Goal: Task Accomplishment & Management: Use online tool/utility

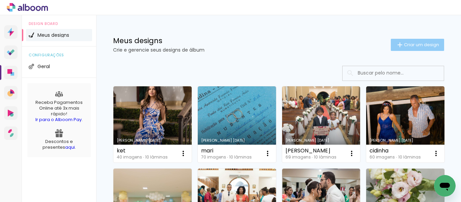
click at [411, 41] on paper-button "Criar um design" at bounding box center [417, 45] width 53 height 12
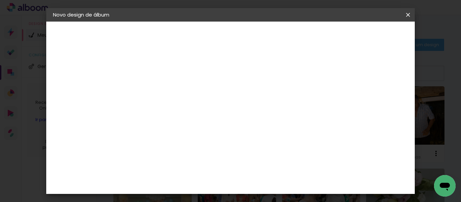
click at [163, 93] on input at bounding box center [163, 90] width 0 height 10
type input "a"
type input "lais"
type paper-input "lais"
click at [0, 0] on slot "Avançar" at bounding box center [0, 0] width 0 height 0
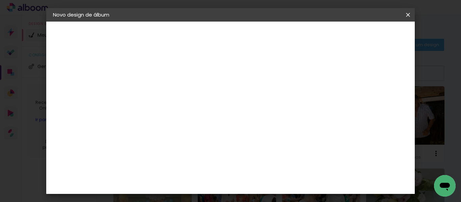
click at [155, 128] on input at bounding box center [181, 128] width 68 height 8
type input "ca"
type paper-input "ca"
click at [172, 176] on div "Canaan Álbuns" at bounding box center [169, 181] width 21 height 11
click at [0, 0] on slot "Avançar" at bounding box center [0, 0] width 0 height 0
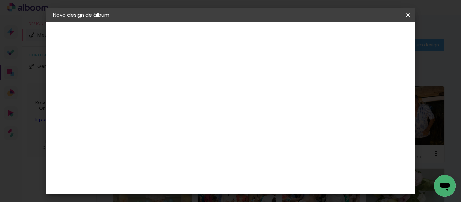
scroll to position [270, 0]
click at [284, 43] on header "Modelo Escolha o modelo do álbum. Voltar Avançar" at bounding box center [209, 42] width 150 height 40
click at [0, 0] on slot "Avançar" at bounding box center [0, 0] width 0 height 0
click at [245, 35] on span "Iniciar design" at bounding box center [238, 37] width 16 height 9
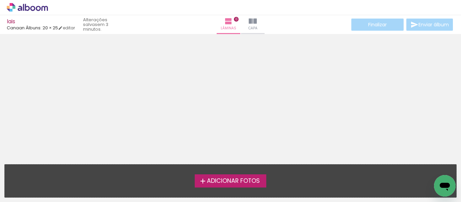
click at [237, 177] on label "Adicionar Fotos" at bounding box center [231, 181] width 72 height 13
click at [0, 0] on input "file" at bounding box center [0, 0] width 0 height 0
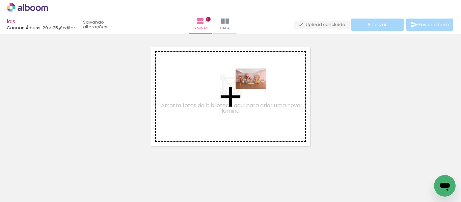
drag, startPoint x: 72, startPoint y: 181, endPoint x: 255, endPoint y: 90, distance: 204.0
click at [256, 88] on quentale-workspace at bounding box center [230, 101] width 461 height 202
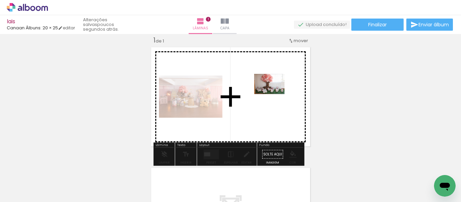
drag, startPoint x: 116, startPoint y: 179, endPoint x: 272, endPoint y: 97, distance: 176.3
click at [272, 97] on quentale-workspace at bounding box center [230, 101] width 461 height 202
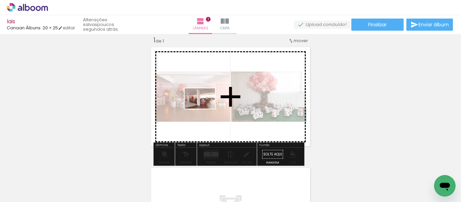
drag, startPoint x: 148, startPoint y: 181, endPoint x: 207, endPoint y: 105, distance: 96.0
click at [207, 105] on quentale-workspace at bounding box center [230, 101] width 461 height 202
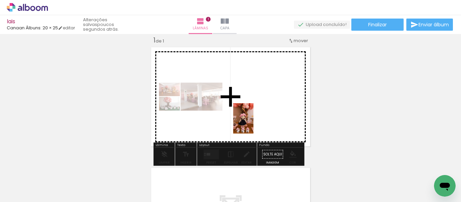
drag, startPoint x: 189, startPoint y: 183, endPoint x: 254, endPoint y: 124, distance: 87.7
click at [254, 124] on quentale-workspace at bounding box center [230, 101] width 461 height 202
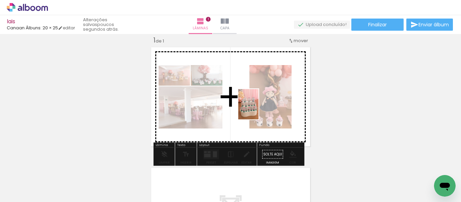
drag, startPoint x: 222, startPoint y: 183, endPoint x: 259, endPoint y: 109, distance: 83.4
click at [259, 109] on quentale-workspace at bounding box center [230, 101] width 461 height 202
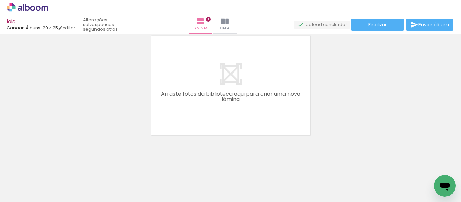
scroll to position [142, 0]
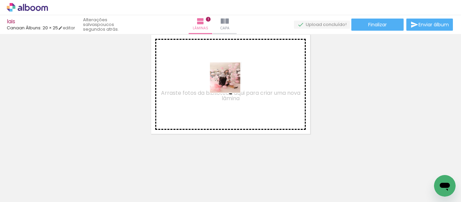
drag, startPoint x: 261, startPoint y: 185, endPoint x: 236, endPoint y: 100, distance: 89.2
click at [230, 81] on quentale-workspace at bounding box center [230, 101] width 461 height 202
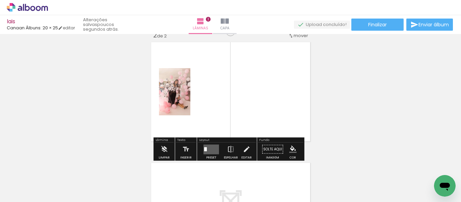
scroll to position [130, 0]
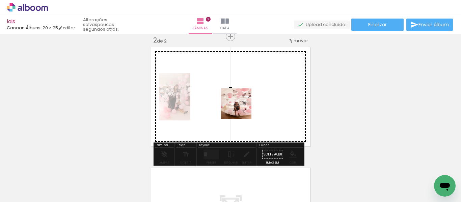
drag, startPoint x: 245, startPoint y: 114, endPoint x: 240, endPoint y: 105, distance: 10.8
click at [240, 104] on quentale-workspace at bounding box center [230, 101] width 461 height 202
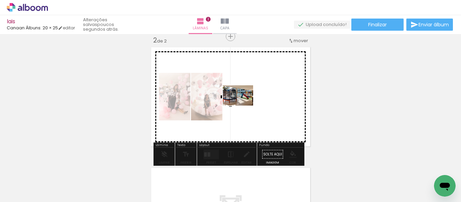
drag, startPoint x: 327, startPoint y: 180, endPoint x: 242, endPoint y: 105, distance: 113.3
click at [242, 105] on quentale-workspace at bounding box center [230, 101] width 461 height 202
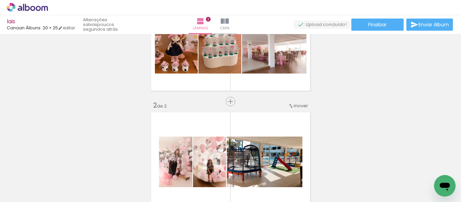
scroll to position [62, 0]
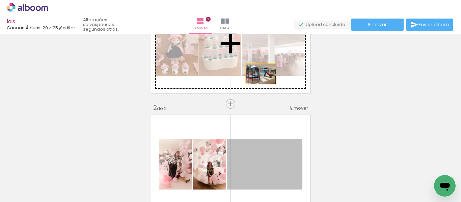
drag, startPoint x: 265, startPoint y: 157, endPoint x: 258, endPoint y: 73, distance: 84.0
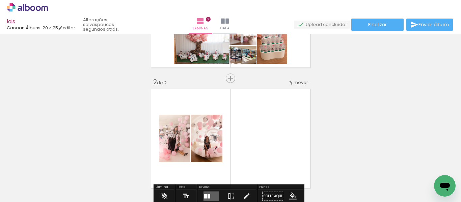
scroll to position [130, 0]
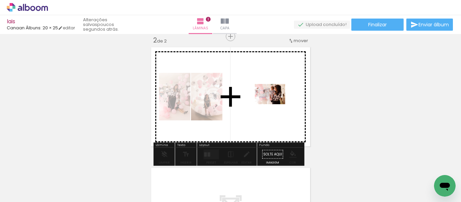
drag, startPoint x: 375, startPoint y: 186, endPoint x: 272, endPoint y: 101, distance: 133.3
click at [272, 101] on quentale-workspace at bounding box center [230, 101] width 461 height 202
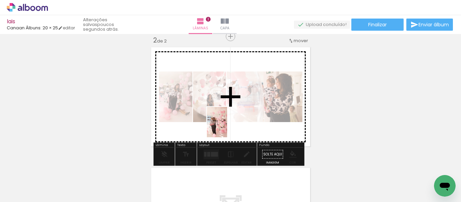
drag, startPoint x: 401, startPoint y: 183, endPoint x: 227, endPoint y: 127, distance: 182.5
click at [227, 127] on quentale-workspace at bounding box center [230, 101] width 461 height 202
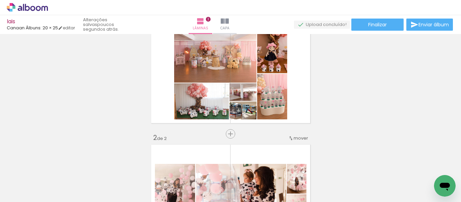
scroll to position [28, 0]
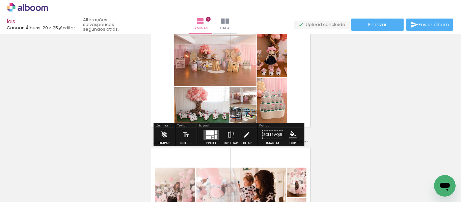
click at [212, 138] on div at bounding box center [213, 138] width 2 height 1
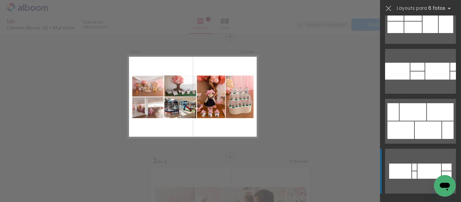
scroll to position [2701, 0]
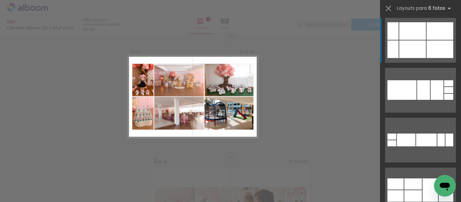
click at [416, 45] on div at bounding box center [412, 50] width 27 height 18
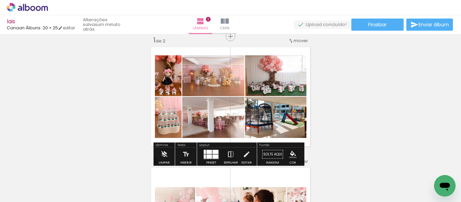
click at [229, 155] on iron-icon at bounding box center [230, 155] width 7 height 14
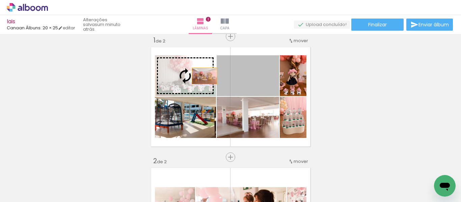
drag, startPoint x: 253, startPoint y: 83, endPoint x: 198, endPoint y: 76, distance: 55.8
click at [0, 0] on slot at bounding box center [0, 0] width 0 height 0
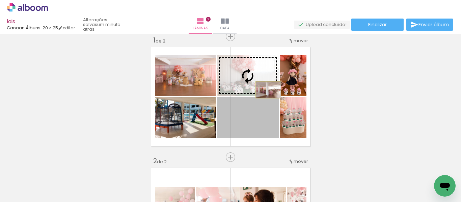
drag, startPoint x: 264, startPoint y: 135, endPoint x: 266, endPoint y: 89, distance: 46.3
click at [0, 0] on slot at bounding box center [0, 0] width 0 height 0
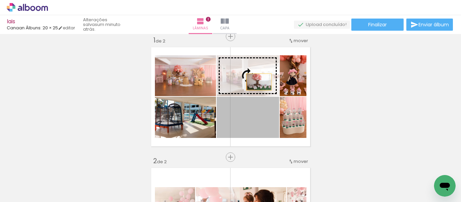
drag, startPoint x: 261, startPoint y: 131, endPoint x: 256, endPoint y: 81, distance: 49.9
click at [0, 0] on slot at bounding box center [0, 0] width 0 height 0
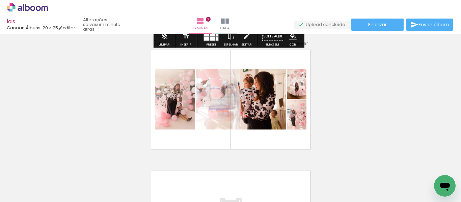
scroll to position [144, 0]
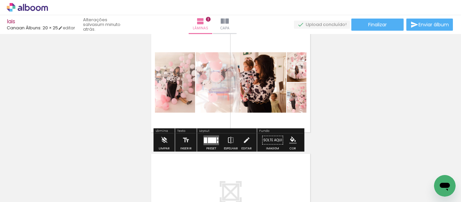
click at [213, 137] on quentale-layouter at bounding box center [212, 140] width 16 height 10
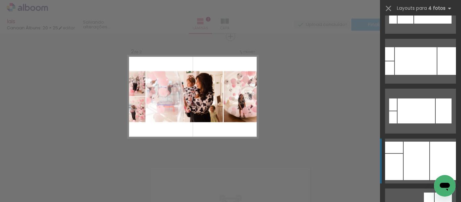
scroll to position [574, 0]
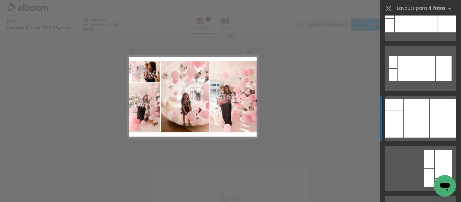
click at [416, 127] on div at bounding box center [417, 118] width 26 height 38
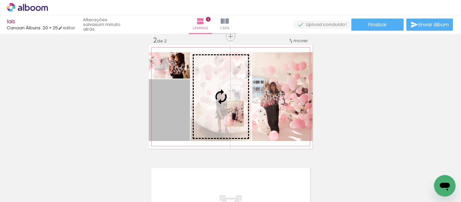
drag, startPoint x: 168, startPoint y: 131, endPoint x: 233, endPoint y: 114, distance: 66.3
click at [0, 0] on slot at bounding box center [0, 0] width 0 height 0
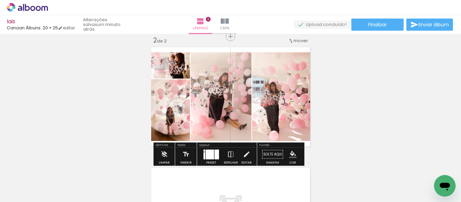
click at [403, 109] on div "Inserir lâmina 1 de 2 Inserir lâmina 2 de 2" at bounding box center [230, 88] width 461 height 363
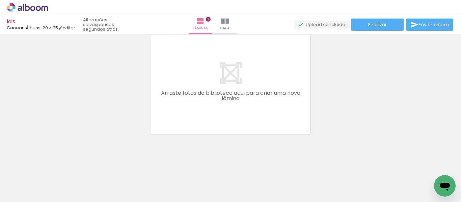
scroll to position [0, 339]
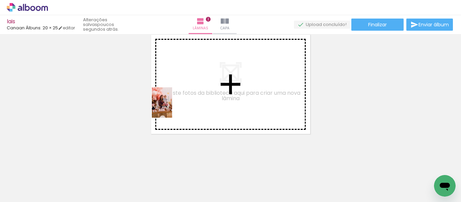
drag, startPoint x: 107, startPoint y: 185, endPoint x: 173, endPoint y: 108, distance: 101.8
click at [173, 108] on quentale-workspace at bounding box center [230, 101] width 461 height 202
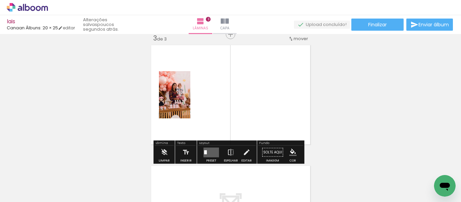
scroll to position [251, 0]
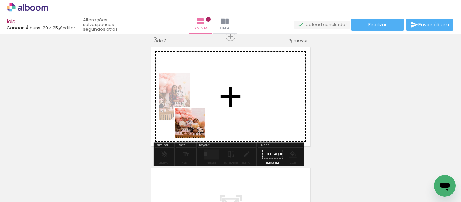
drag, startPoint x: 151, startPoint y: 178, endPoint x: 193, endPoint y: 162, distance: 45.4
click at [197, 126] on quentale-workspace at bounding box center [230, 101] width 461 height 202
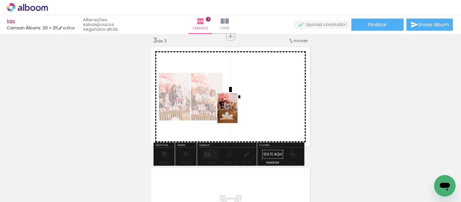
drag, startPoint x: 189, startPoint y: 179, endPoint x: 238, endPoint y: 113, distance: 81.9
click at [238, 113] on quentale-workspace at bounding box center [230, 101] width 461 height 202
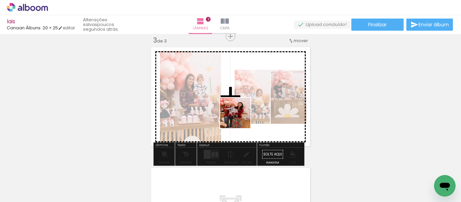
drag, startPoint x: 223, startPoint y: 183, endPoint x: 252, endPoint y: 151, distance: 43.0
click at [240, 115] on quentale-workspace at bounding box center [230, 101] width 461 height 202
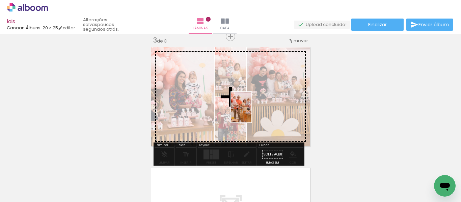
drag, startPoint x: 263, startPoint y: 180, endPoint x: 252, endPoint y: 112, distance: 68.6
click at [252, 112] on quentale-workspace at bounding box center [230, 101] width 461 height 202
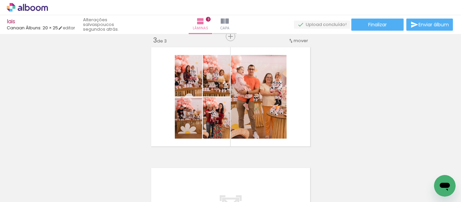
scroll to position [0, 725]
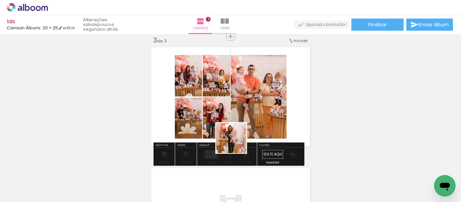
drag, startPoint x: 242, startPoint y: 153, endPoint x: 231, endPoint y: 132, distance: 23.6
click at [231, 132] on quentale-workspace at bounding box center [230, 101] width 461 height 202
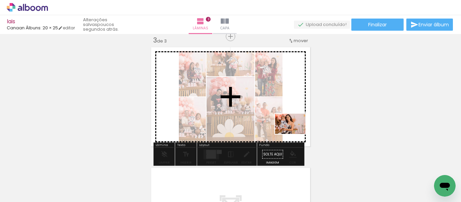
drag, startPoint x: 328, startPoint y: 179, endPoint x: 295, endPoint y: 134, distance: 55.7
click at [295, 134] on quentale-workspace at bounding box center [230, 101] width 461 height 202
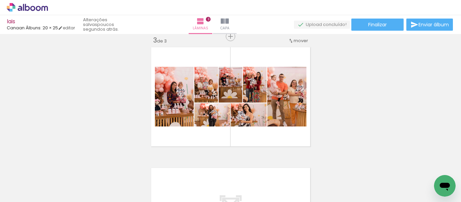
scroll to position [0, 1275]
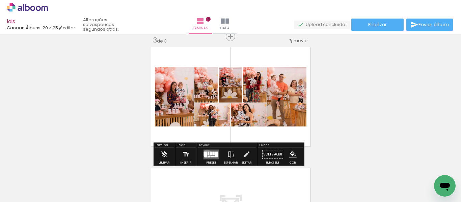
click at [206, 154] on quentale-layouter at bounding box center [212, 155] width 16 height 10
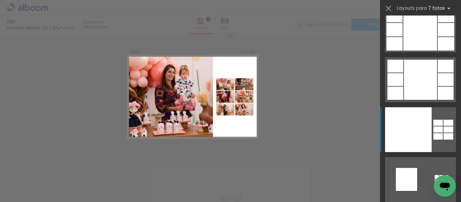
scroll to position [10057, 0]
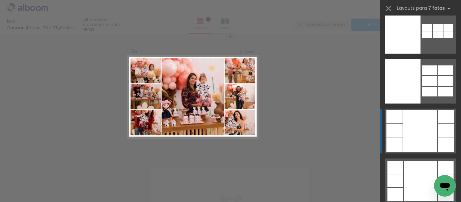
click at [410, 139] on div at bounding box center [421, 131] width 34 height 42
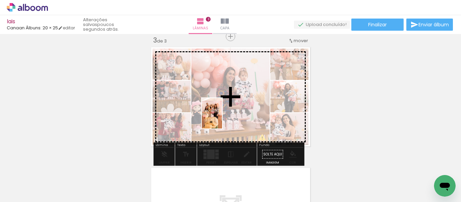
drag, startPoint x: 177, startPoint y: 161, endPoint x: 227, endPoint y: 115, distance: 67.9
click at [227, 115] on quentale-workspace at bounding box center [230, 101] width 461 height 202
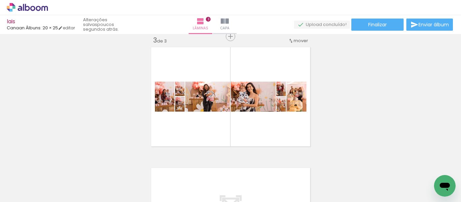
scroll to position [0, 604]
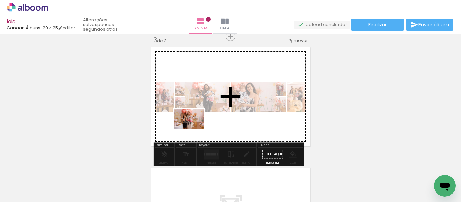
drag, startPoint x: 143, startPoint y: 187, endPoint x: 194, endPoint y: 129, distance: 76.8
click at [194, 129] on quentale-workspace at bounding box center [230, 101] width 461 height 202
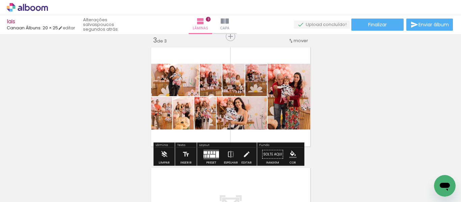
click at [208, 154] on quentale-layouter at bounding box center [212, 155] width 16 height 10
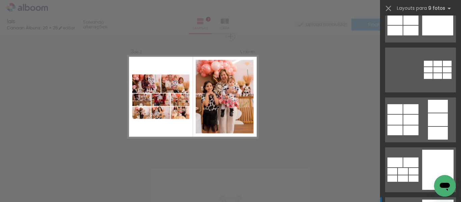
scroll to position [1743, 0]
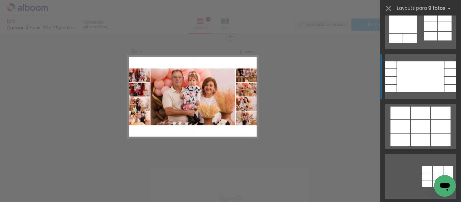
scroll to position [1300, 0]
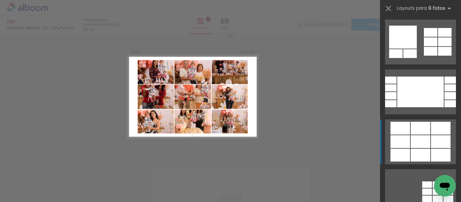
click at [420, 134] on div at bounding box center [421, 128] width 20 height 13
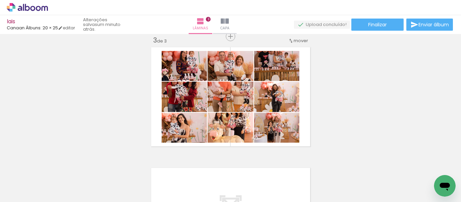
scroll to position [0, 2224]
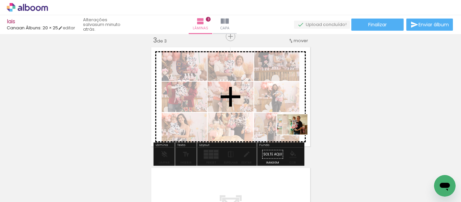
drag, startPoint x: 235, startPoint y: 175, endPoint x: 297, endPoint y: 135, distance: 74.1
click at [297, 135] on quentale-workspace at bounding box center [230, 101] width 461 height 202
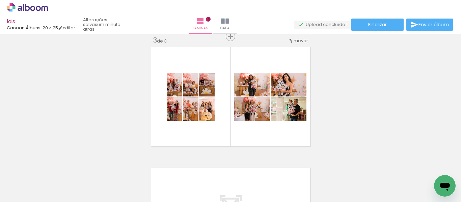
scroll to position [0, 432]
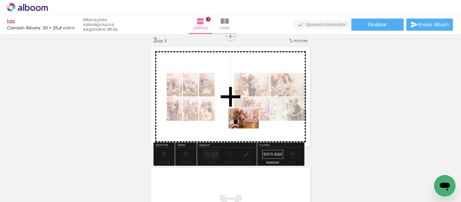
drag, startPoint x: 283, startPoint y: 186, endPoint x: 249, endPoint y: 129, distance: 66.6
click at [249, 129] on quentale-workspace at bounding box center [230, 101] width 461 height 202
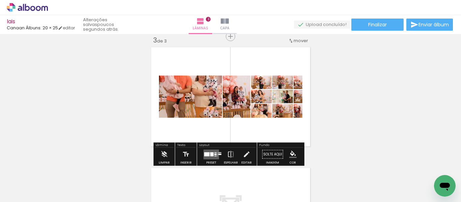
click at [210, 153] on div at bounding box center [211, 154] width 3 height 4
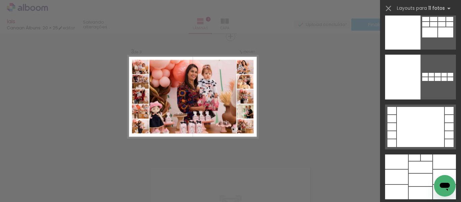
scroll to position [2262, 0]
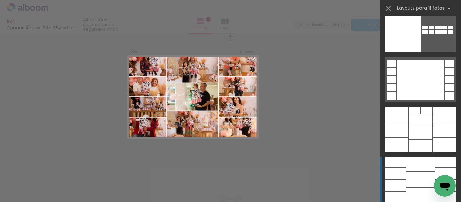
click at [418, 181] on div at bounding box center [421, 180] width 28 height 16
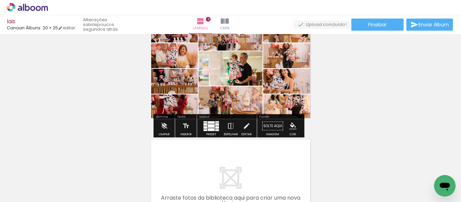
scroll to position [284, 0]
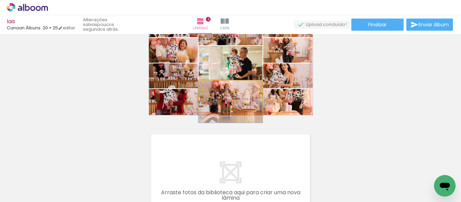
drag, startPoint x: 242, startPoint y: 98, endPoint x: 242, endPoint y: 101, distance: 3.4
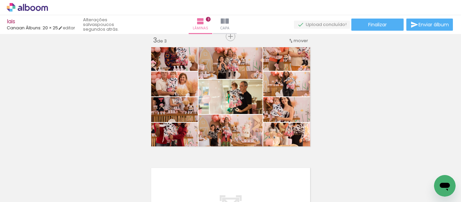
scroll to position [0, 1809]
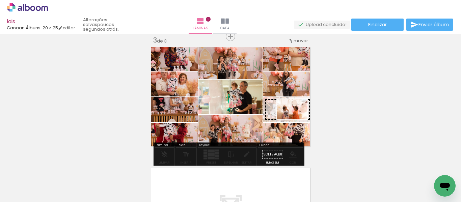
drag, startPoint x: 83, startPoint y: 183, endPoint x: 297, endPoint y: 120, distance: 224.0
click at [297, 120] on quentale-workspace at bounding box center [230, 101] width 461 height 202
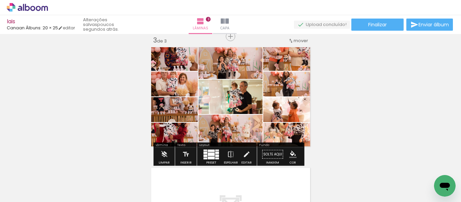
scroll to position [0, 1729]
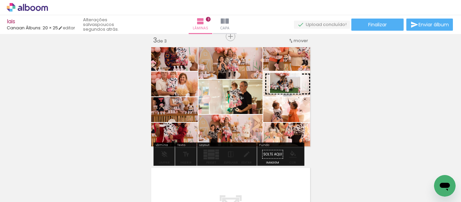
drag, startPoint x: 310, startPoint y: 183, endPoint x: 290, endPoint y: 93, distance: 92.3
click at [290, 93] on quentale-workspace at bounding box center [230, 101] width 461 height 202
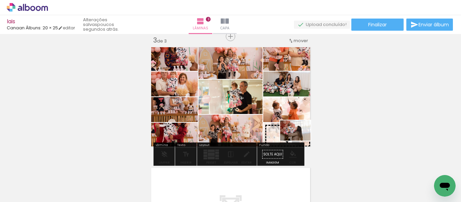
drag, startPoint x: 271, startPoint y: 182, endPoint x: 301, endPoint y: 141, distance: 51.1
click at [301, 141] on quentale-workspace at bounding box center [230, 101] width 461 height 202
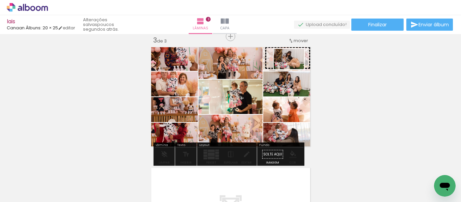
drag, startPoint x: 351, startPoint y: 184, endPoint x: 294, endPoint y: 69, distance: 127.9
click at [294, 69] on quentale-workspace at bounding box center [230, 101] width 461 height 202
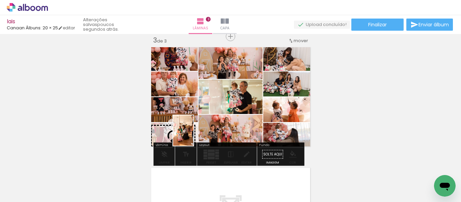
drag, startPoint x: 119, startPoint y: 184, endPoint x: 193, endPoint y: 136, distance: 88.7
click at [193, 136] on quentale-workspace at bounding box center [230, 101] width 461 height 202
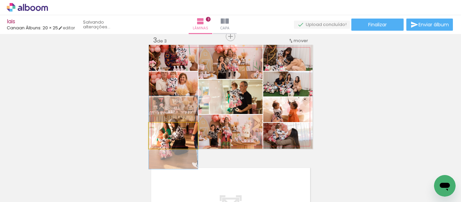
drag, startPoint x: 187, startPoint y: 138, endPoint x: 189, endPoint y: 135, distance: 4.1
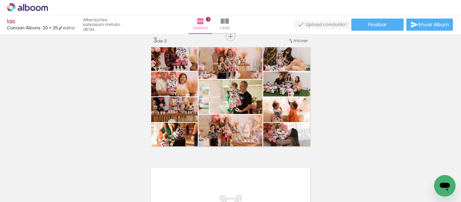
scroll to position [0, 808]
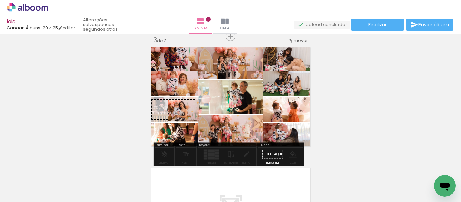
drag, startPoint x: 246, startPoint y: 180, endPoint x: 189, endPoint y: 121, distance: 82.6
click at [189, 121] on quentale-workspace at bounding box center [230, 101] width 461 height 202
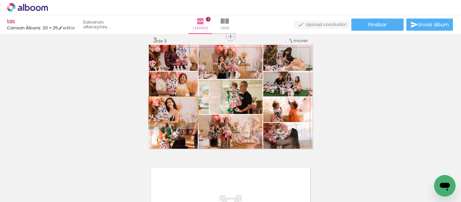
drag, startPoint x: 180, startPoint y: 116, endPoint x: 181, endPoint y: 120, distance: 3.4
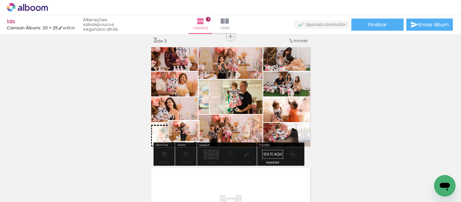
drag, startPoint x: 173, startPoint y: 186, endPoint x: 189, endPoint y: 141, distance: 47.6
click at [189, 141] on quentale-workspace at bounding box center [230, 101] width 461 height 202
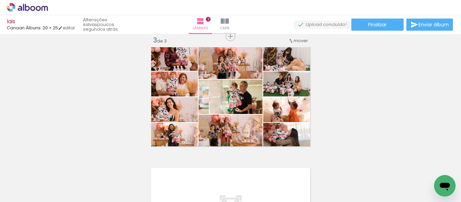
scroll to position [0, 1269]
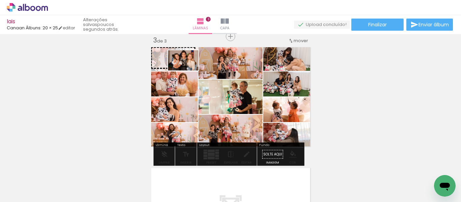
drag, startPoint x: 243, startPoint y: 184, endPoint x: 188, endPoint y: 71, distance: 125.8
click at [188, 71] on quentale-workspace at bounding box center [230, 101] width 461 height 202
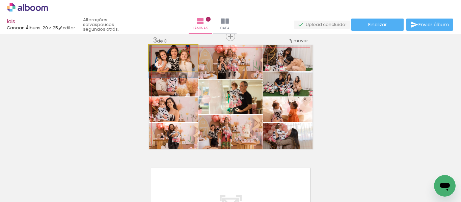
drag, startPoint x: 185, startPoint y: 65, endPoint x: 186, endPoint y: 70, distance: 4.5
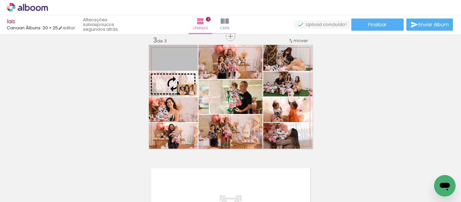
drag, startPoint x: 186, startPoint y: 63, endPoint x: 184, endPoint y: 90, distance: 26.4
click at [0, 0] on slot at bounding box center [0, 0] width 0 height 0
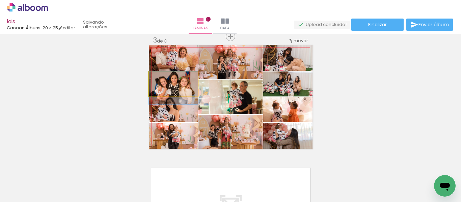
drag, startPoint x: 184, startPoint y: 88, endPoint x: 184, endPoint y: 93, distance: 4.1
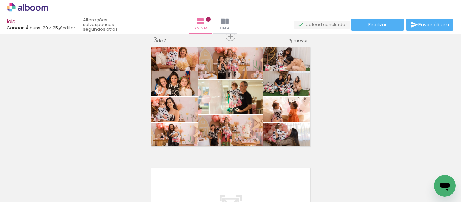
scroll to position [0, 1131]
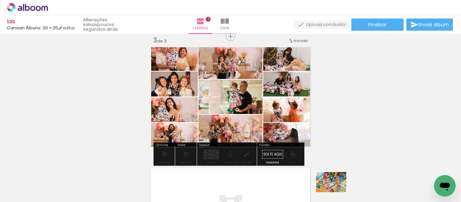
drag, startPoint x: 337, startPoint y: 184, endPoint x: 336, endPoint y: 193, distance: 9.1
click at [336, 191] on div at bounding box center [335, 179] width 33 height 22
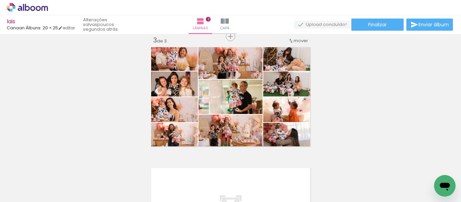
scroll to position [0, 3132]
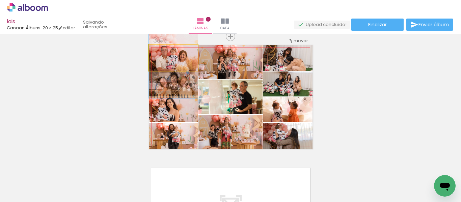
drag, startPoint x: 184, startPoint y: 62, endPoint x: 183, endPoint y: 66, distance: 3.8
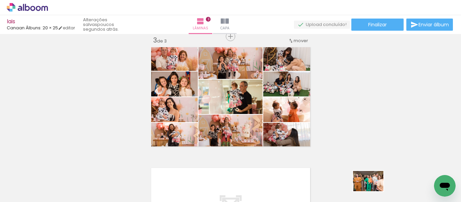
drag, startPoint x: 380, startPoint y: 197, endPoint x: 377, endPoint y: 190, distance: 7.0
click at [0, 0] on slot at bounding box center [0, 0] width 0 height 0
click at [334, 186] on div at bounding box center [331, 179] width 22 height 33
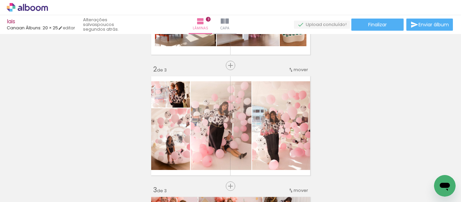
scroll to position [82, 0]
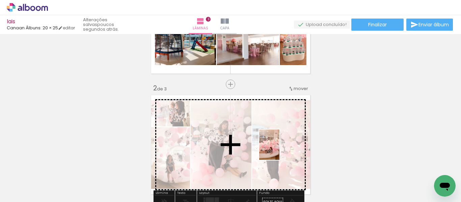
drag, startPoint x: 336, startPoint y: 187, endPoint x: 281, endPoint y: 143, distance: 70.9
click at [278, 141] on quentale-workspace at bounding box center [230, 101] width 461 height 202
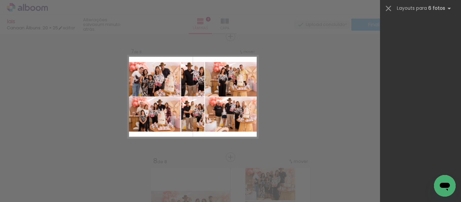
scroll to position [0, 1179]
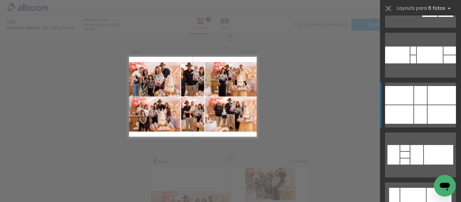
click at [428, 110] on div at bounding box center [442, 114] width 28 height 19
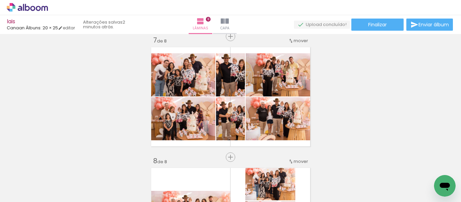
scroll to position [0, 1662]
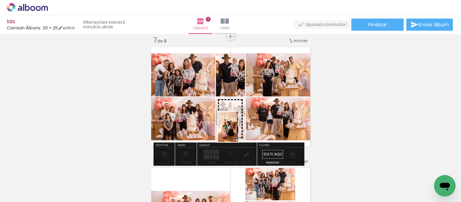
drag, startPoint x: 194, startPoint y: 186, endPoint x: 238, endPoint y: 132, distance: 70.3
click at [238, 132] on quentale-workspace at bounding box center [230, 101] width 461 height 202
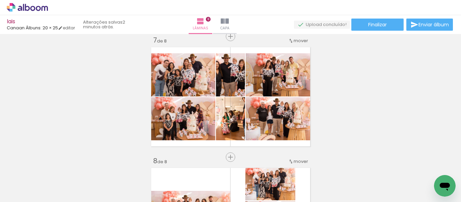
scroll to position [0, 2134]
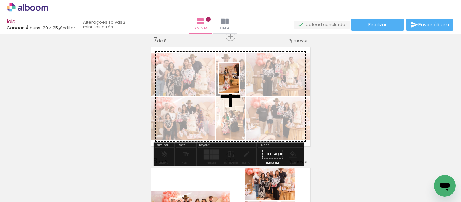
drag, startPoint x: 356, startPoint y: 185, endPoint x: 239, endPoint y: 83, distance: 154.6
click at [239, 83] on quentale-workspace at bounding box center [230, 101] width 461 height 202
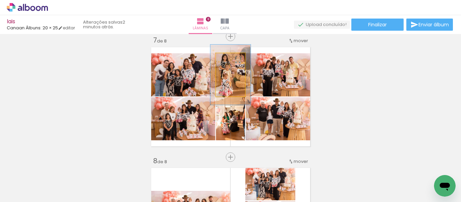
type paper-slider "138"
click at [228, 62] on div at bounding box center [231, 60] width 6 height 6
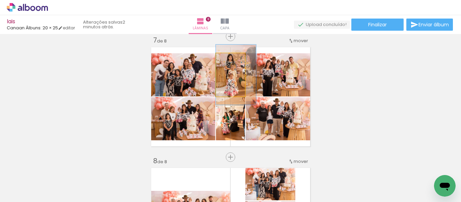
drag, startPoint x: 220, startPoint y: 87, endPoint x: 227, endPoint y: 87, distance: 7.4
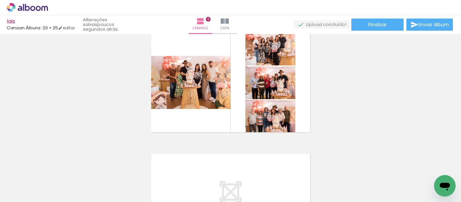
scroll to position [0, 1371]
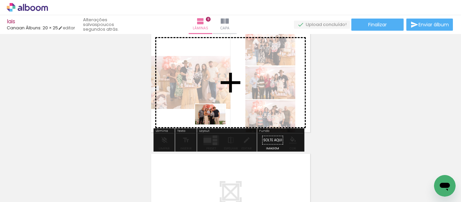
drag, startPoint x: 327, startPoint y: 185, endPoint x: 215, endPoint y: 121, distance: 128.9
click at [215, 121] on quentale-workspace at bounding box center [230, 101] width 461 height 202
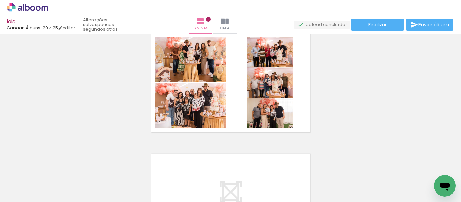
scroll to position [0, 2154]
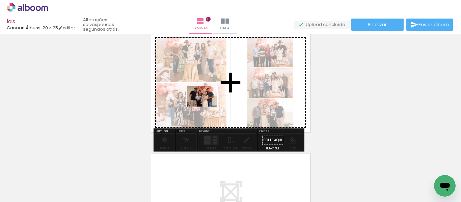
drag, startPoint x: 187, startPoint y: 179, endPoint x: 207, endPoint y: 107, distance: 74.6
click at [207, 107] on quentale-workspace at bounding box center [230, 101] width 461 height 202
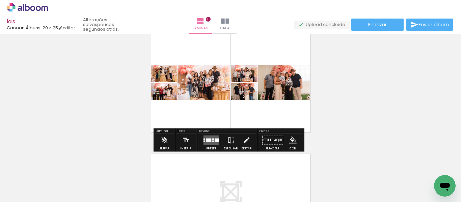
click at [207, 141] on div at bounding box center [208, 139] width 5 height 3
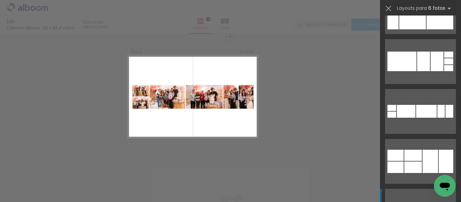
scroll to position [13507, 0]
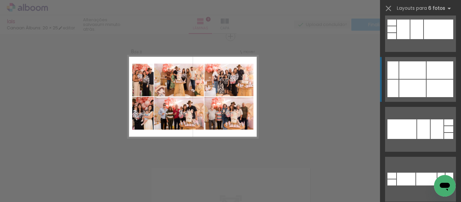
click at [421, 92] on div at bounding box center [412, 89] width 27 height 18
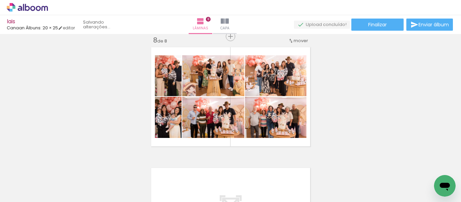
scroll to position [0, 0]
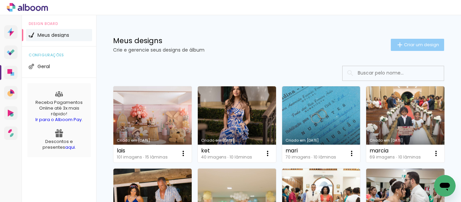
click at [418, 45] on span "Criar um design" at bounding box center [421, 45] width 35 height 4
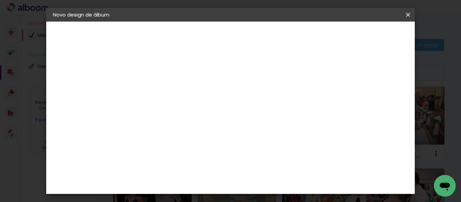
click at [163, 90] on input at bounding box center [163, 90] width 0 height 10
type input "priscila"
type paper-input "priscila"
click at [0, 0] on slot "Avançar" at bounding box center [0, 0] width 0 height 0
click at [181, 129] on input at bounding box center [181, 128] width 68 height 8
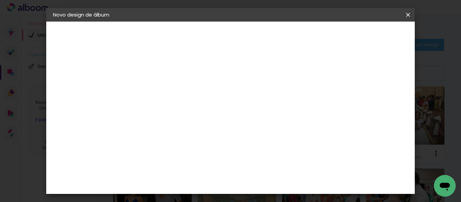
type input "ca"
type paper-input "ca"
click at [177, 176] on div "Canaan Álbuns" at bounding box center [169, 181] width 21 height 11
click at [272, 35] on paper-button "Avançar" at bounding box center [255, 35] width 33 height 11
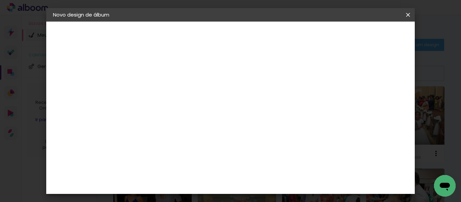
click at [209, 184] on span "20 × 25" at bounding box center [193, 191] width 31 height 14
click at [0, 0] on slot "Avançar" at bounding box center [0, 0] width 0 height 0
click at [245, 38] on span "Iniciar design" at bounding box center [238, 37] width 16 height 9
